Goal: Communication & Community: Answer question/provide support

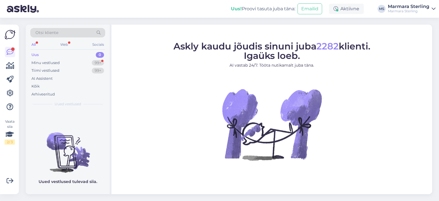
click at [39, 55] on div "Uus 0" at bounding box center [67, 55] width 75 height 8
click at [46, 62] on div "Minu vestlused" at bounding box center [45, 63] width 28 height 6
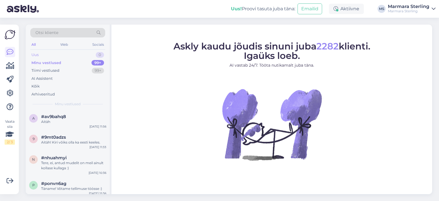
click at [42, 55] on div "Uus 0" at bounding box center [67, 55] width 75 height 8
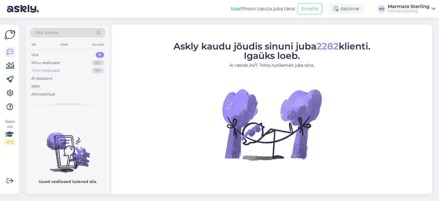
click at [60, 73] on div "Tiimi vestlused 99+" at bounding box center [67, 71] width 75 height 8
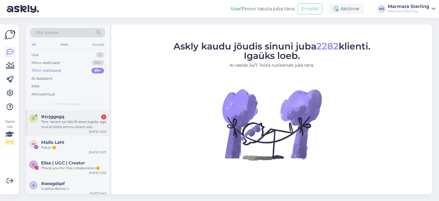
click at [73, 125] on div "Tere. Varem sai läbi fb sisse logida, aga mul ei tööta ammu enam see süsteem. O…" at bounding box center [73, 124] width 65 height 10
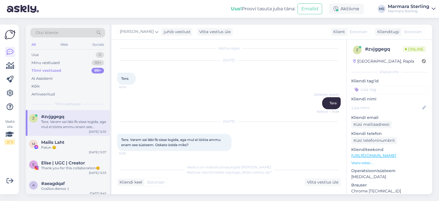
scroll to position [4, 0]
click at [323, 181] on div "Võta vestlus üle" at bounding box center [323, 182] width 36 height 8
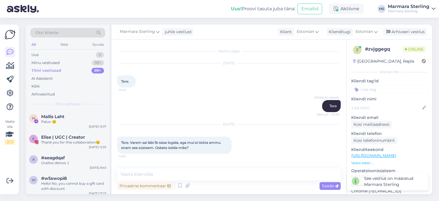
click at [216, 187] on div "Privaatne kommentaar Saada" at bounding box center [228, 185] width 223 height 11
click at [213, 177] on textarea at bounding box center [228, 174] width 223 height 12
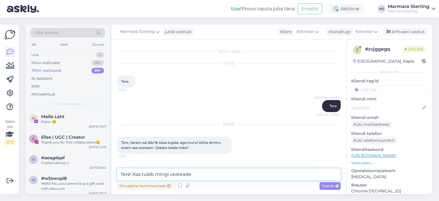
type textarea "Tere! Kas tuleb mingi veateade?"
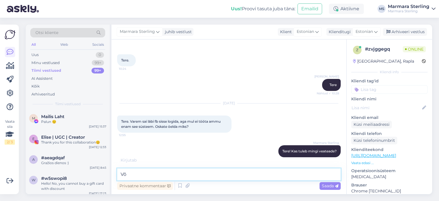
type textarea "V"
type textarea "Kuidas teie nimi on?"
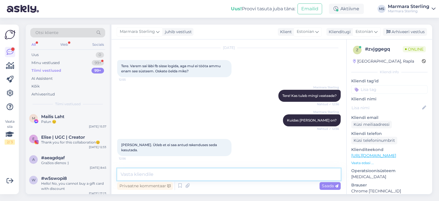
scroll to position [95, 0]
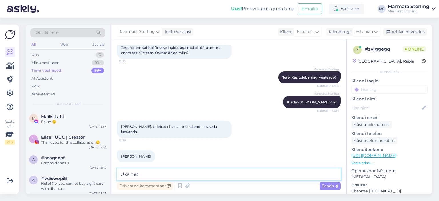
type textarea "Üks hetk"
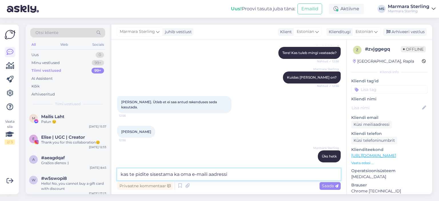
type textarea "kas te pidite sisestama ka oma e-maili aadressi?"
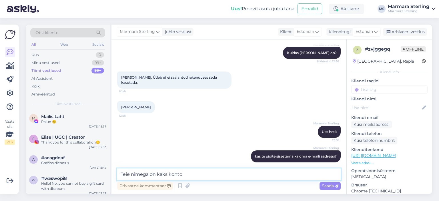
type textarea "Teie nimega on kaks kontot"
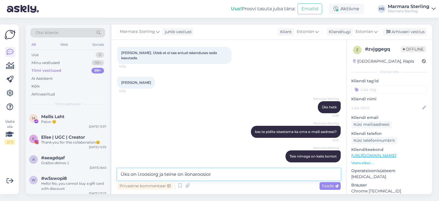
type textarea "Üks on i.roosiorg ja teine on ilonaroosiorg"
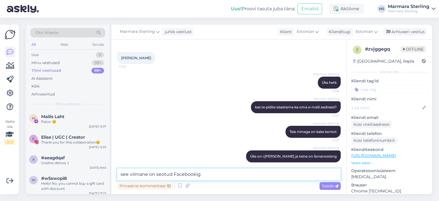
type textarea "see viimane on seotud Facebookiga"
